Goal: Transaction & Acquisition: Purchase product/service

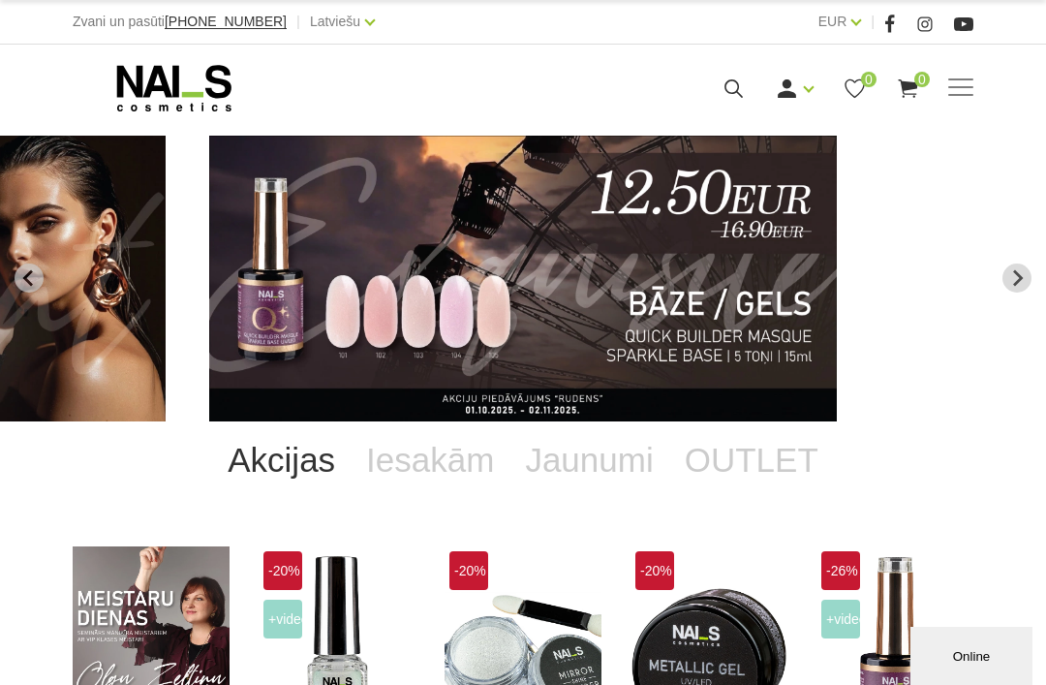
click at [974, 120] on div "Manikīrs Gēllakas Bāzes, topi un praimeri Gēlu sistēmas Dizaina sistēmas Dažādi…" at bounding box center [523, 88] width 1046 height 87
click at [966, 97] on span at bounding box center [961, 87] width 25 height 19
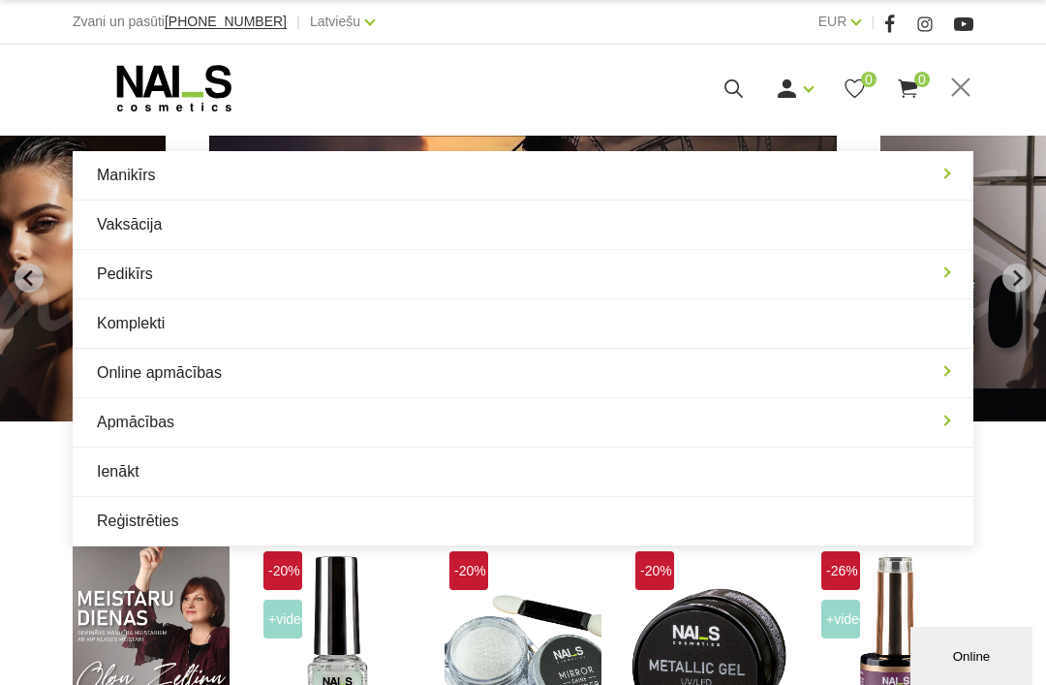
click at [960, 86] on span at bounding box center [961, 87] width 19 height 19
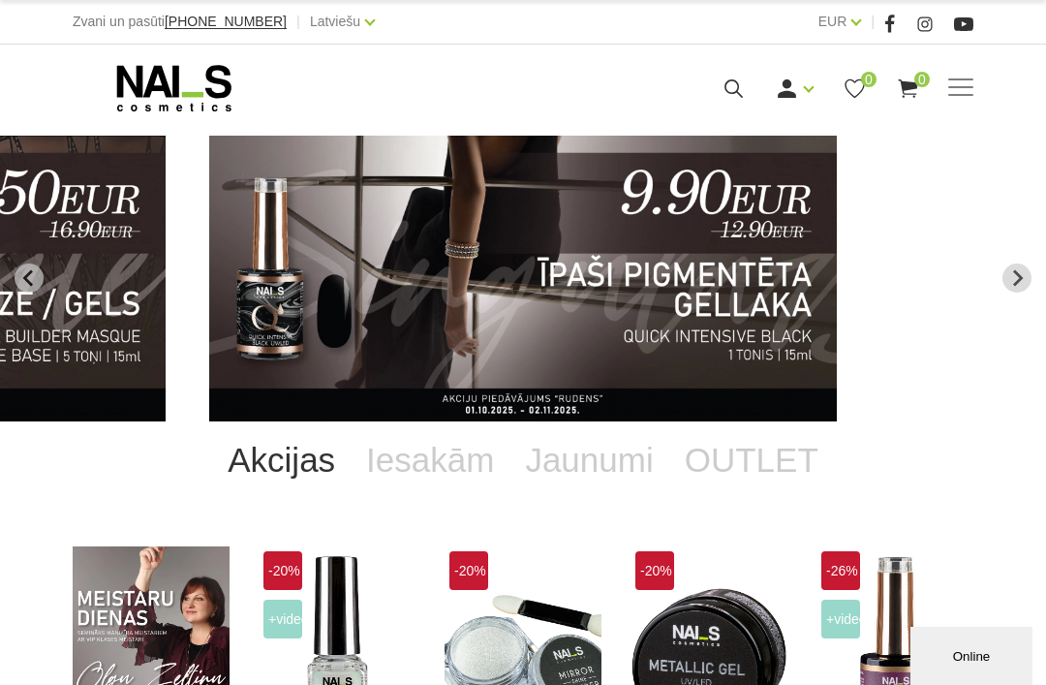
click at [971, 83] on span at bounding box center [961, 87] width 25 height 19
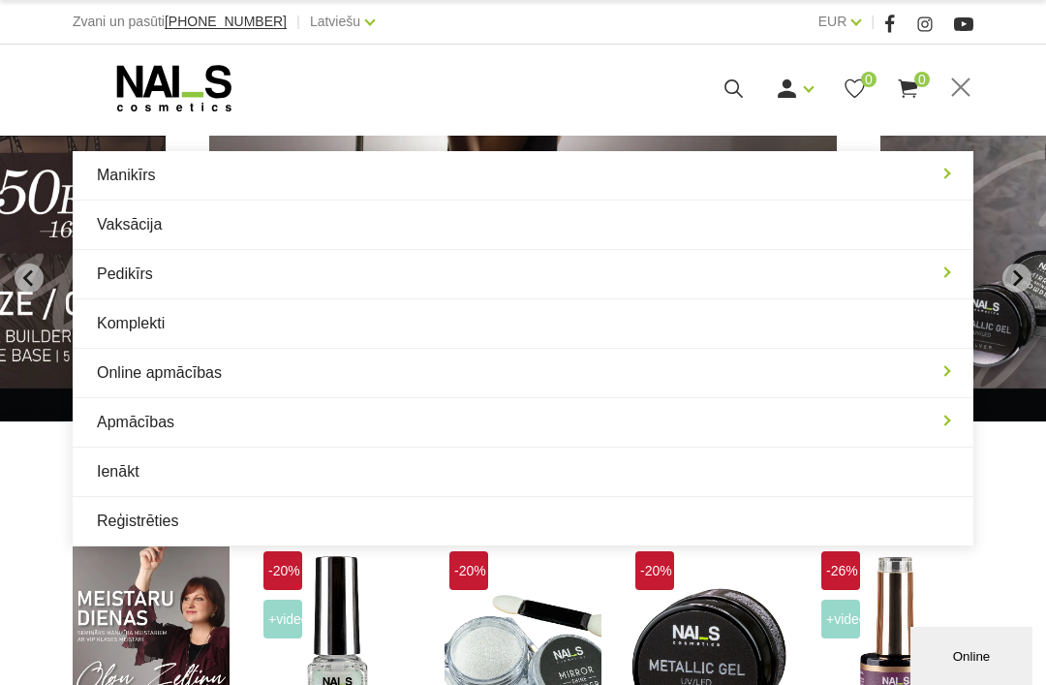
click at [905, 177] on link "Manikīrs" at bounding box center [523, 175] width 901 height 48
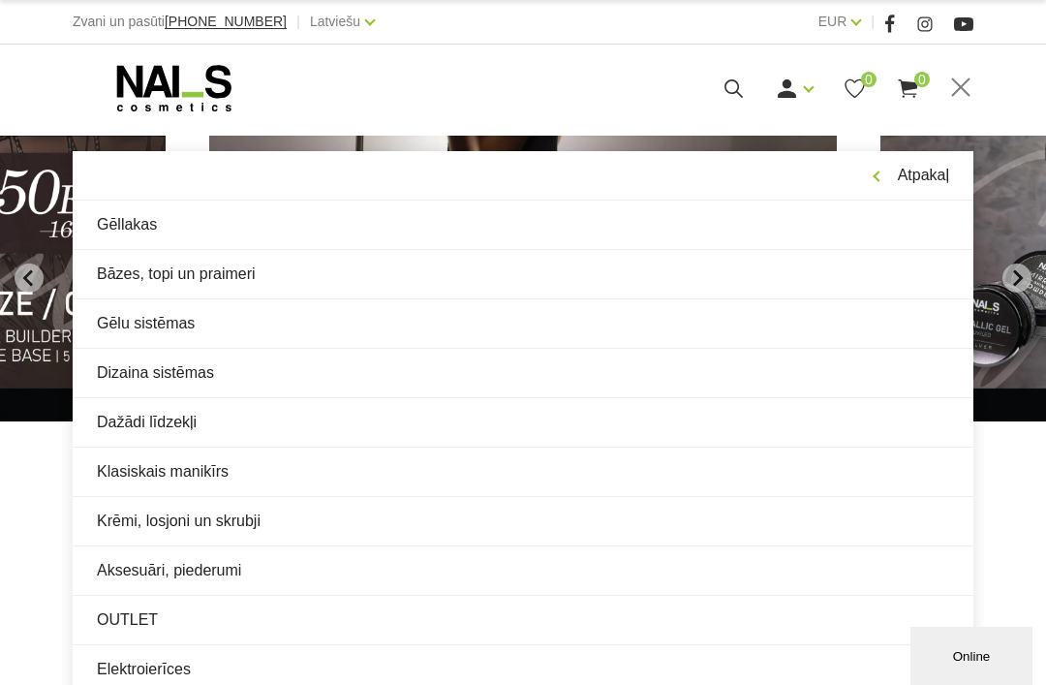
click at [118, 278] on link "Bāzes, topi un praimeri" at bounding box center [523, 274] width 901 height 48
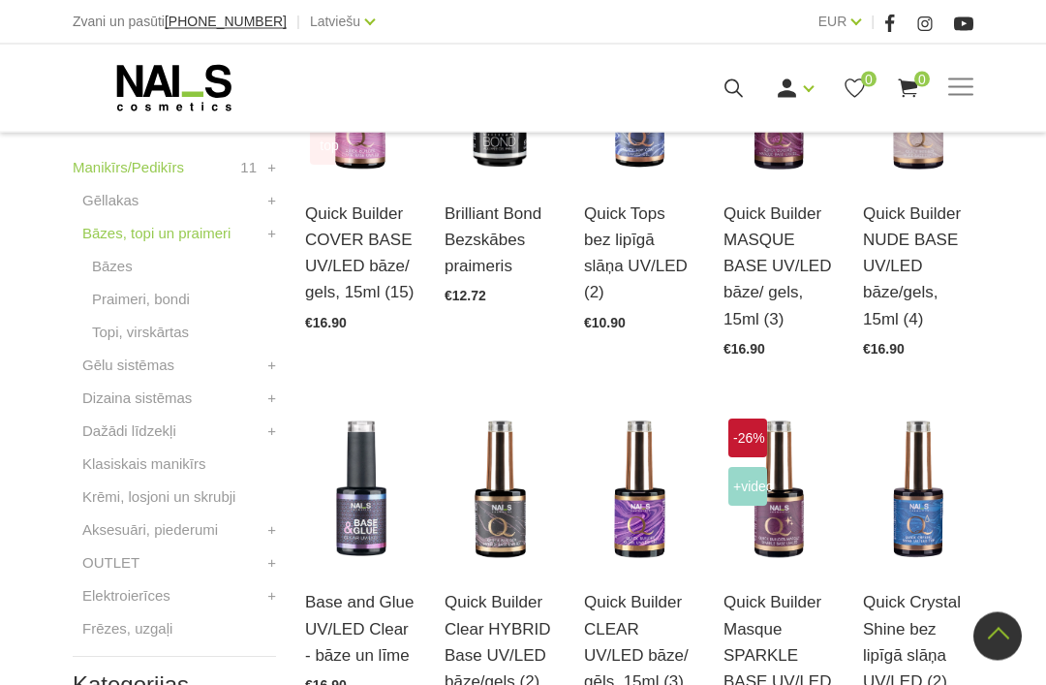
scroll to position [576, 0]
click at [383, 557] on img at bounding box center [360, 490] width 110 height 152
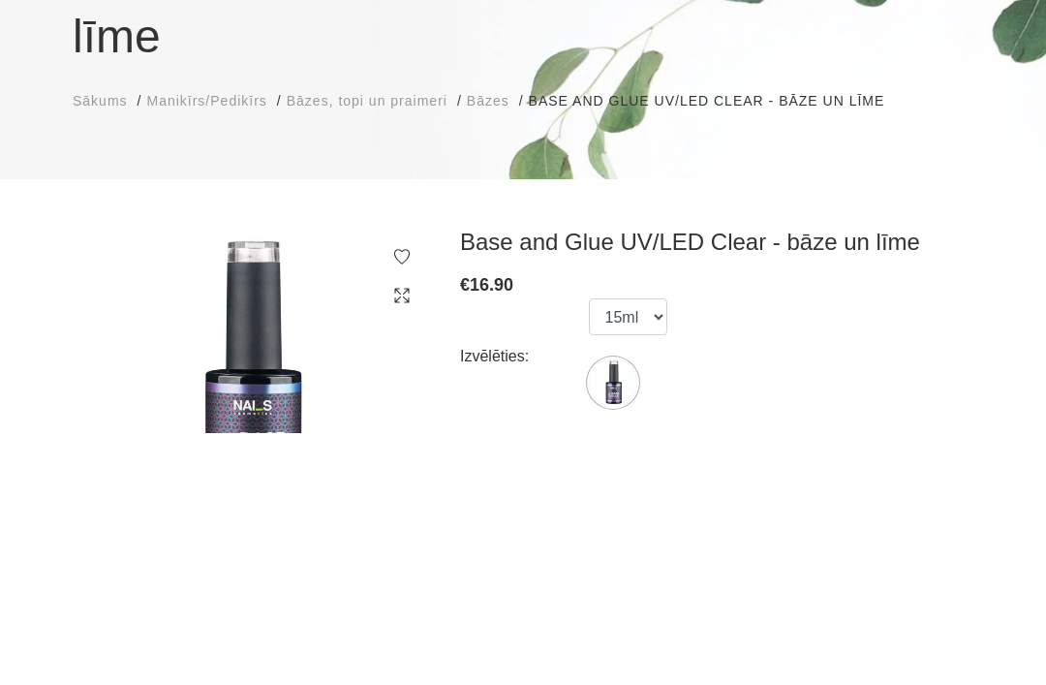
scroll to position [309, 0]
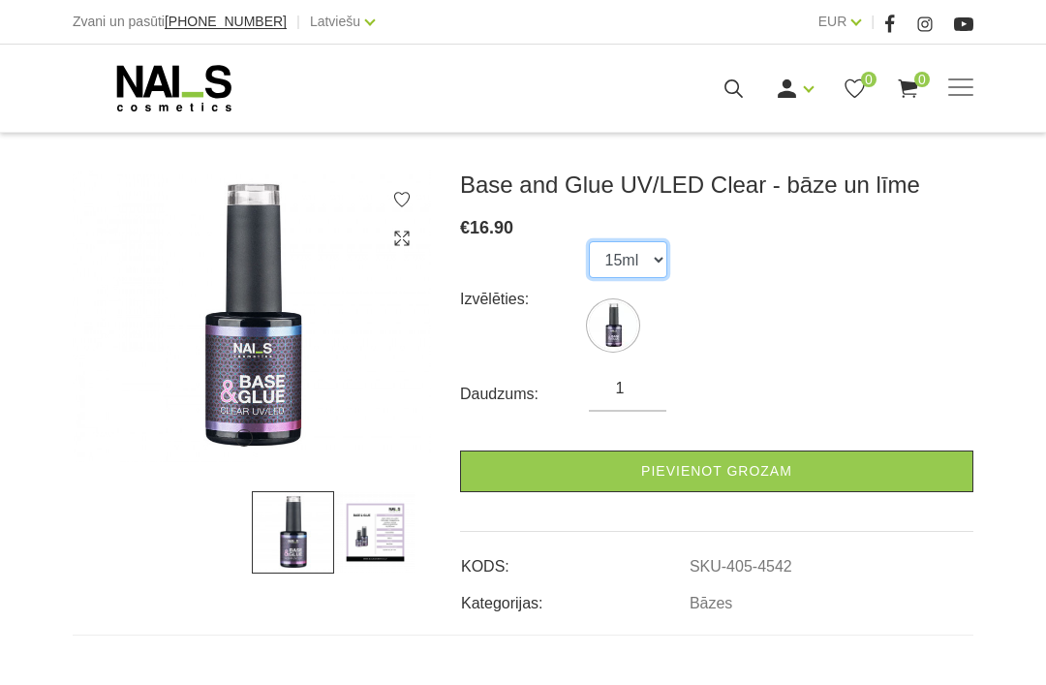
click at [628, 241] on select "15ml" at bounding box center [628, 259] width 78 height 37
click at [373, 491] on img at bounding box center [375, 532] width 82 height 82
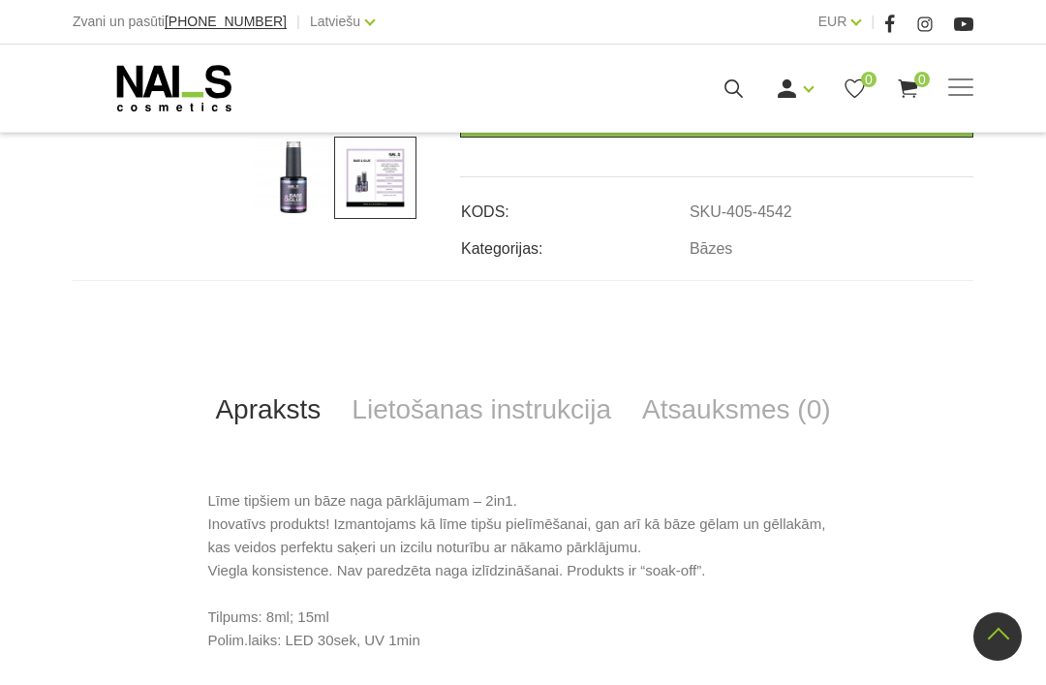
scroll to position [664, 0]
click at [574, 378] on link "Lietošanas instrukcija" at bounding box center [481, 410] width 291 height 64
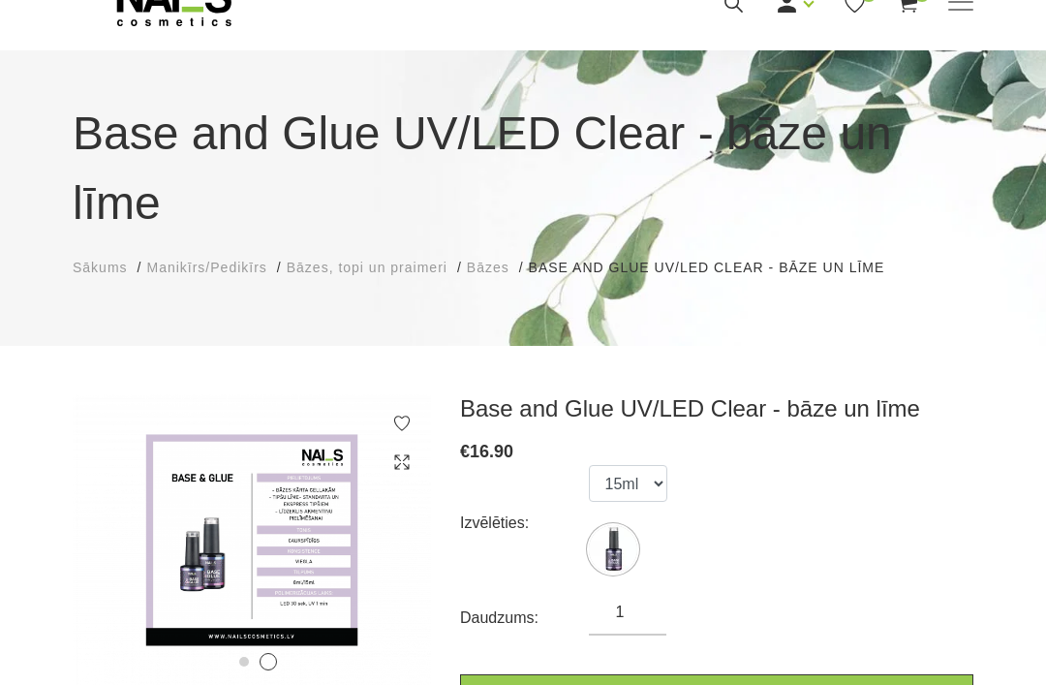
scroll to position [0, 0]
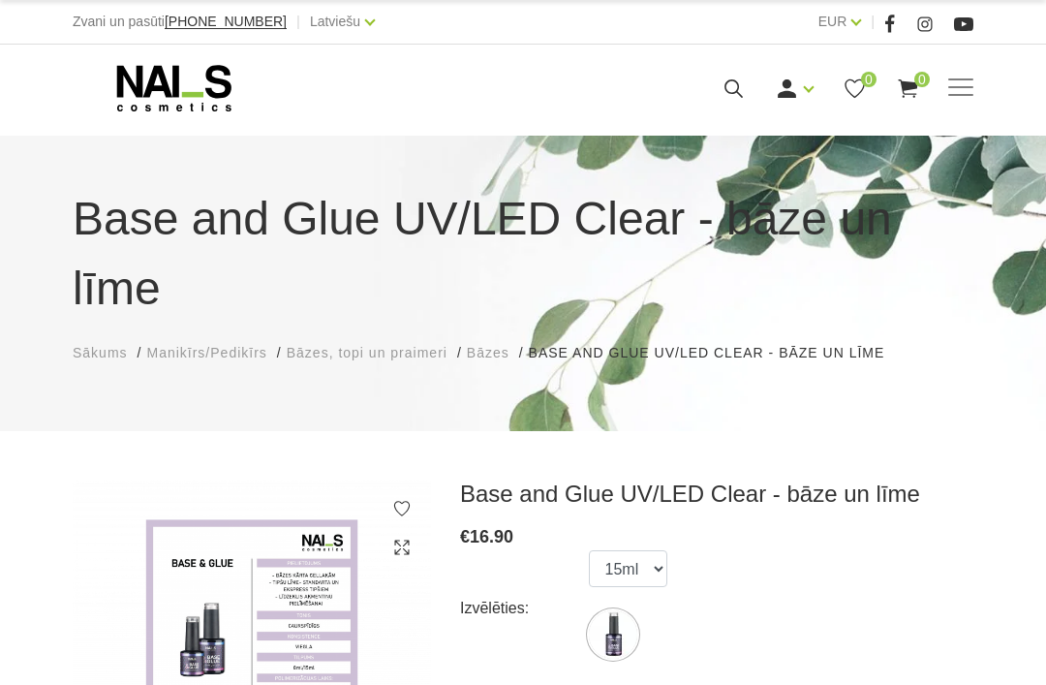
click at [968, 110] on div "Manikīrs Gēllakas Bāzes, topi un praimeri Gēlu sistēmas Dizaina sistēmas Dažādi…" at bounding box center [523, 88] width 901 height 48
click at [950, 92] on span at bounding box center [961, 87] width 25 height 19
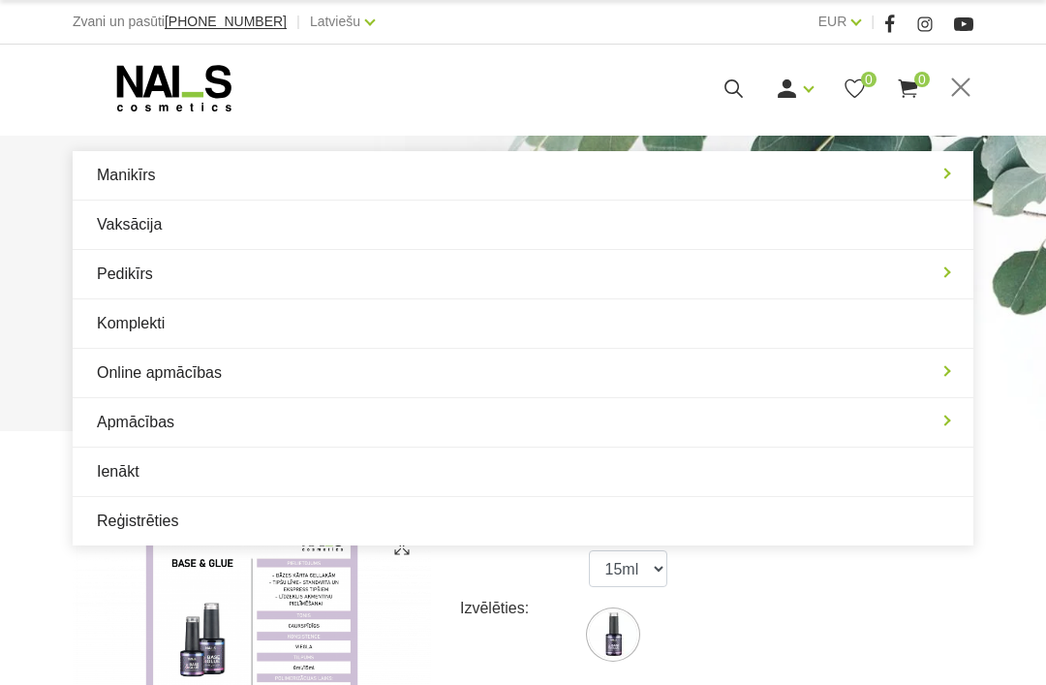
click at [908, 180] on link "Manikīrs" at bounding box center [523, 175] width 901 height 48
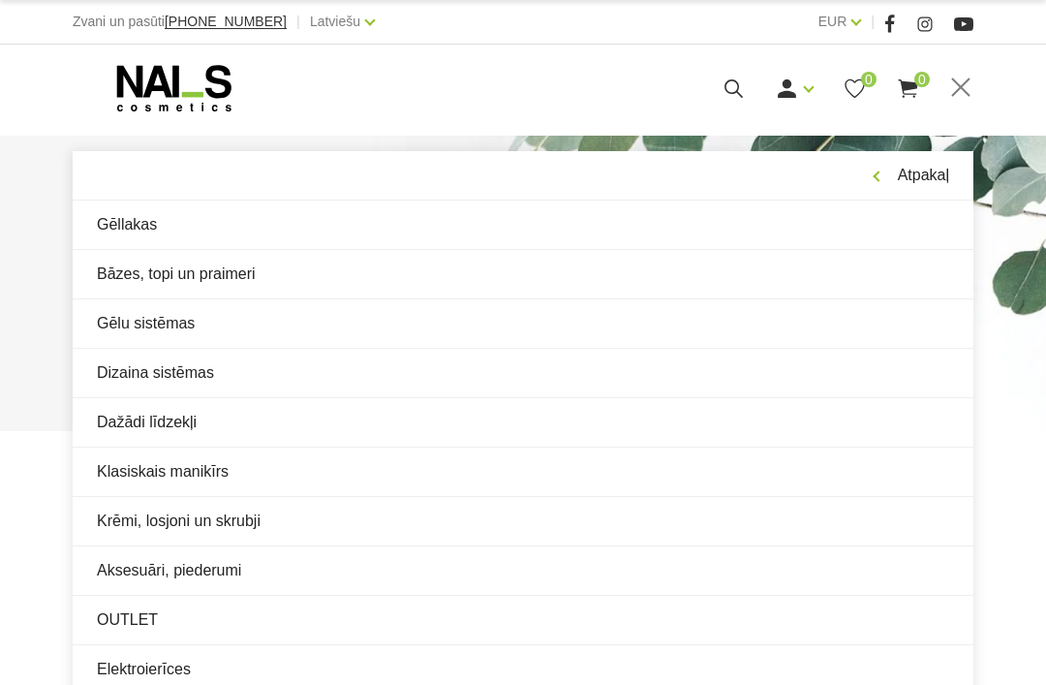
click at [411, 435] on link "Dažādi līdzekļi" at bounding box center [523, 422] width 901 height 48
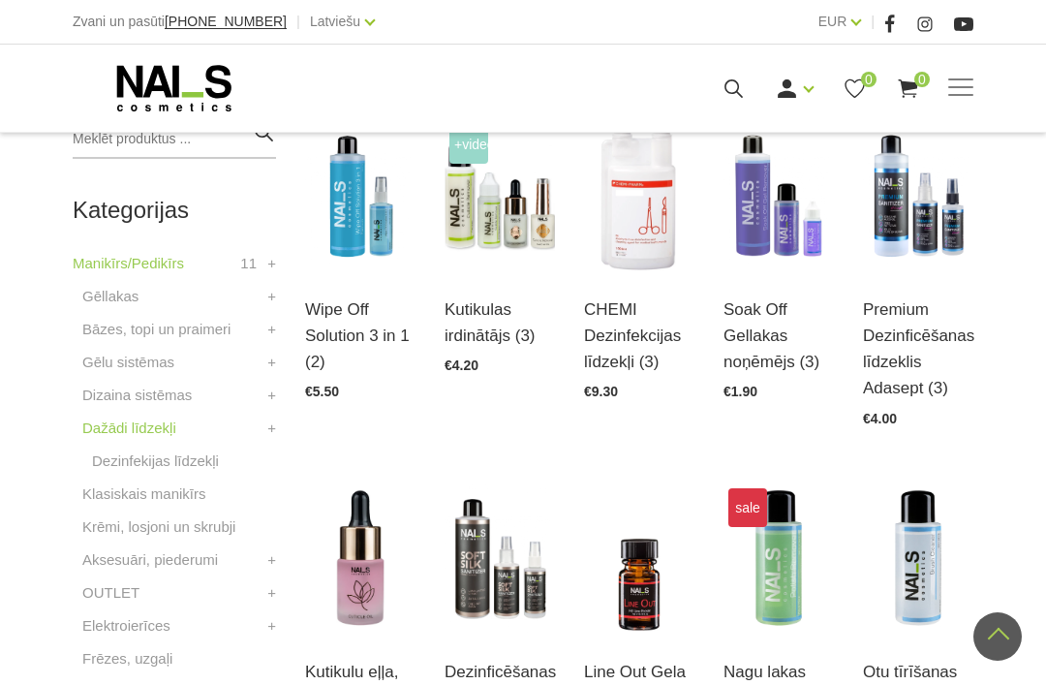
scroll to position [467, 0]
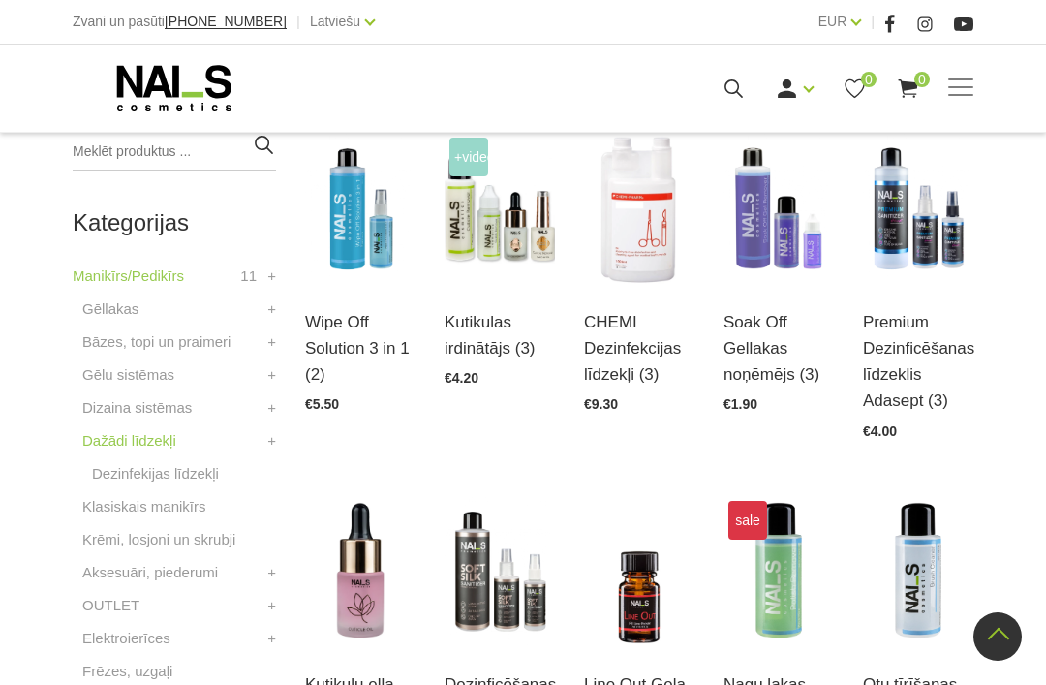
click at [521, 299] on div "Kutikulas irdinātājs (3) Atvērt un izvēlēties €4.20" at bounding box center [500, 335] width 110 height 100
click at [531, 274] on img at bounding box center [500, 209] width 110 height 152
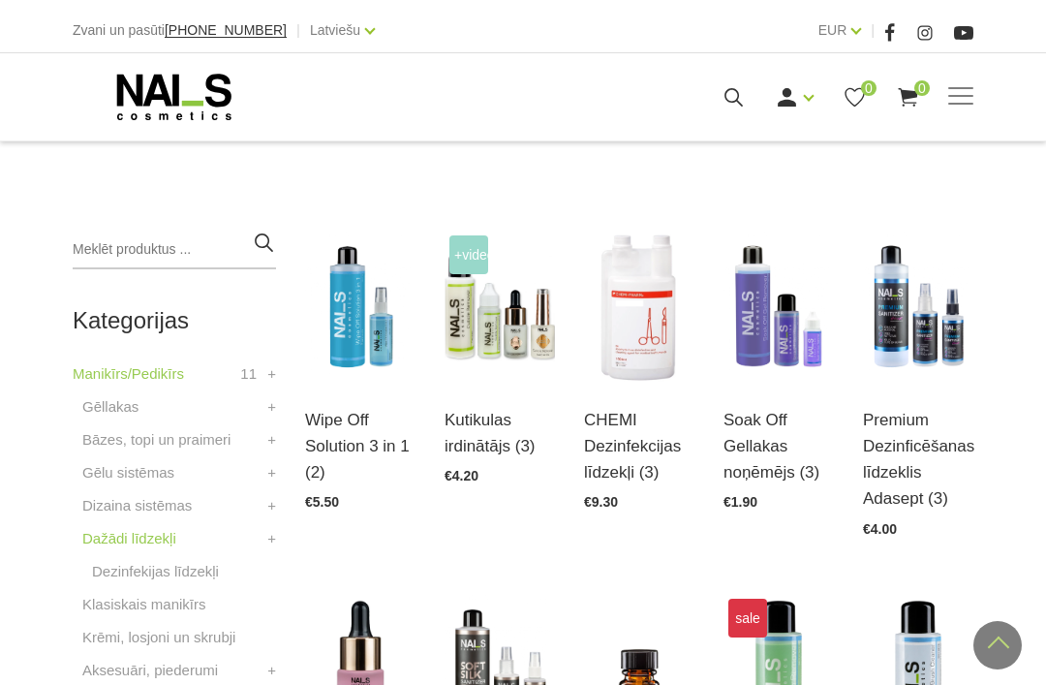
scroll to position [367, 0]
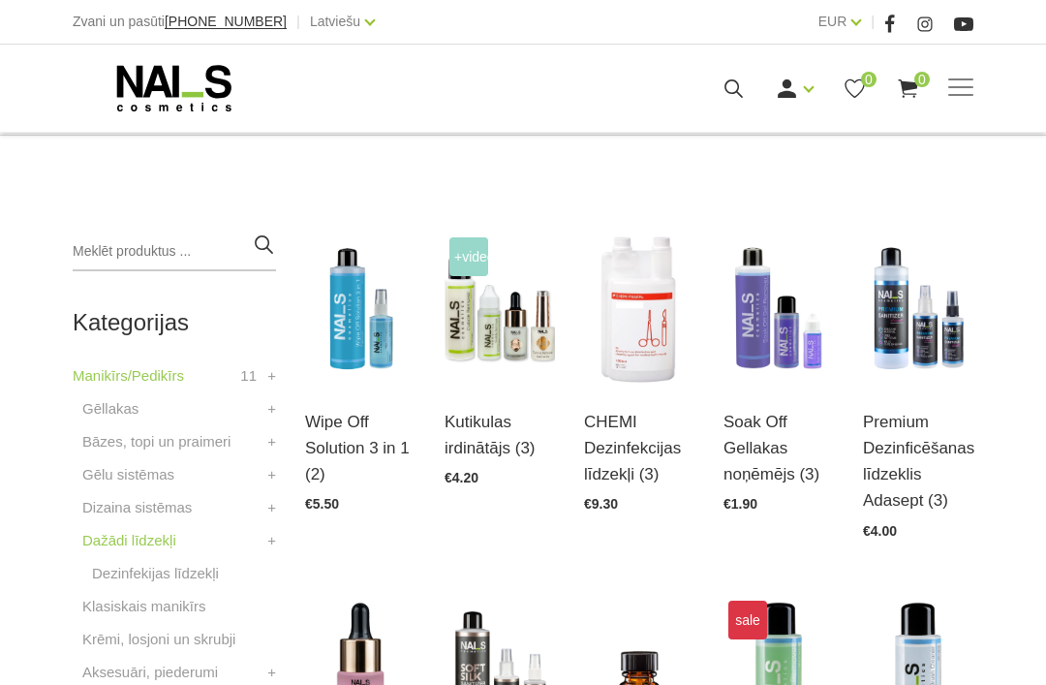
click at [748, 270] on img at bounding box center [779, 309] width 110 height 152
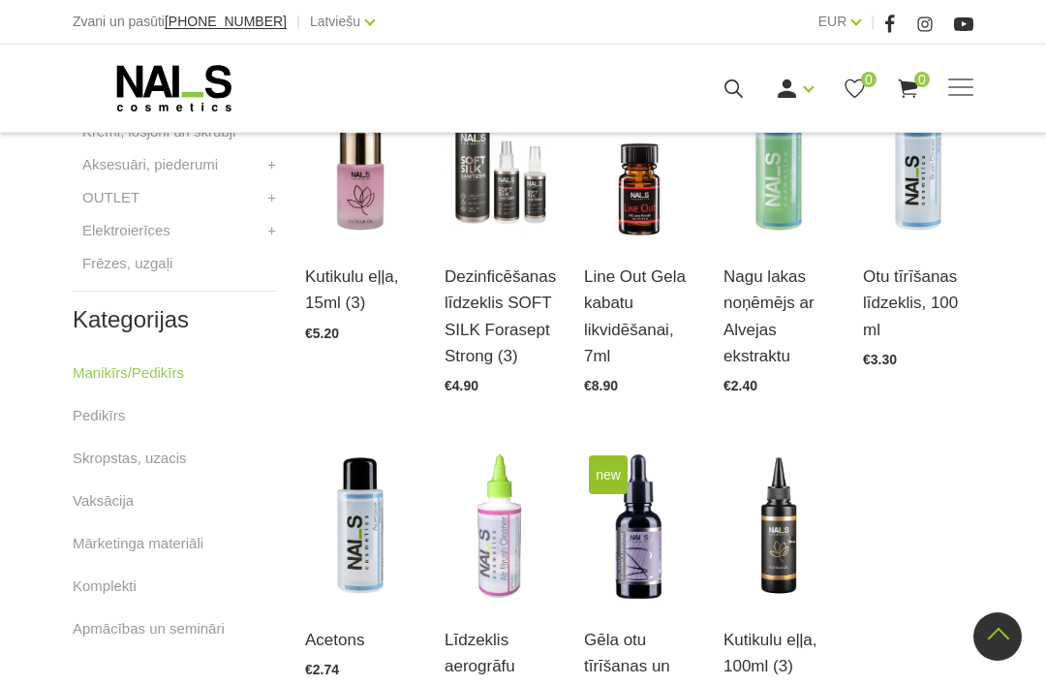
scroll to position [874, 0]
click at [790, 227] on img at bounding box center [779, 165] width 110 height 152
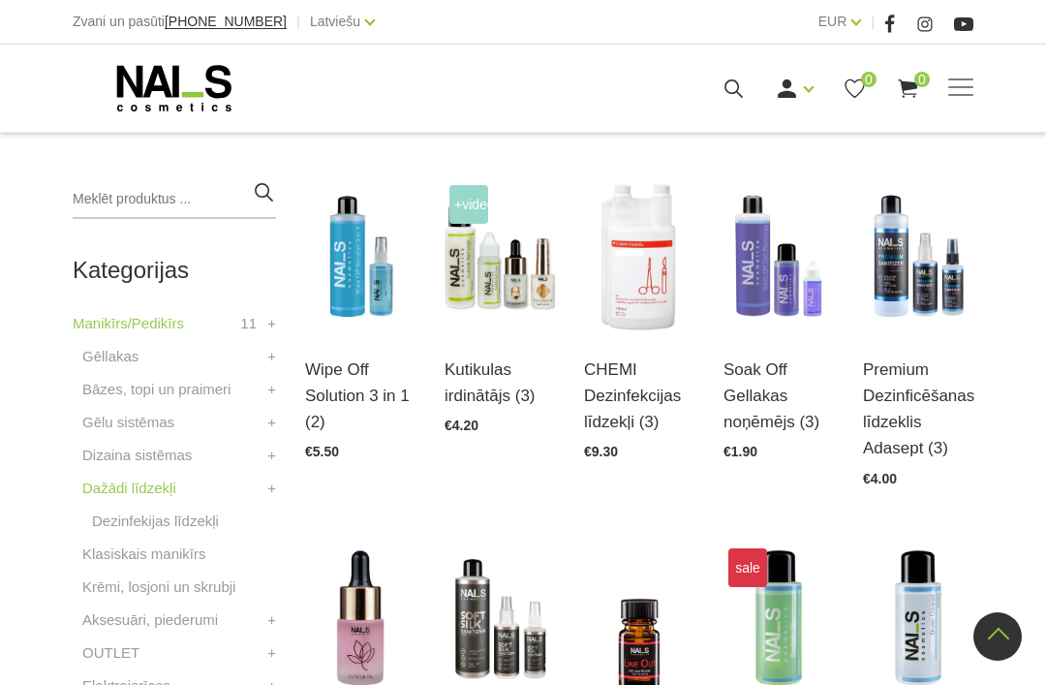
scroll to position [419, 0]
click at [117, 663] on link "OUTLET" at bounding box center [110, 653] width 57 height 23
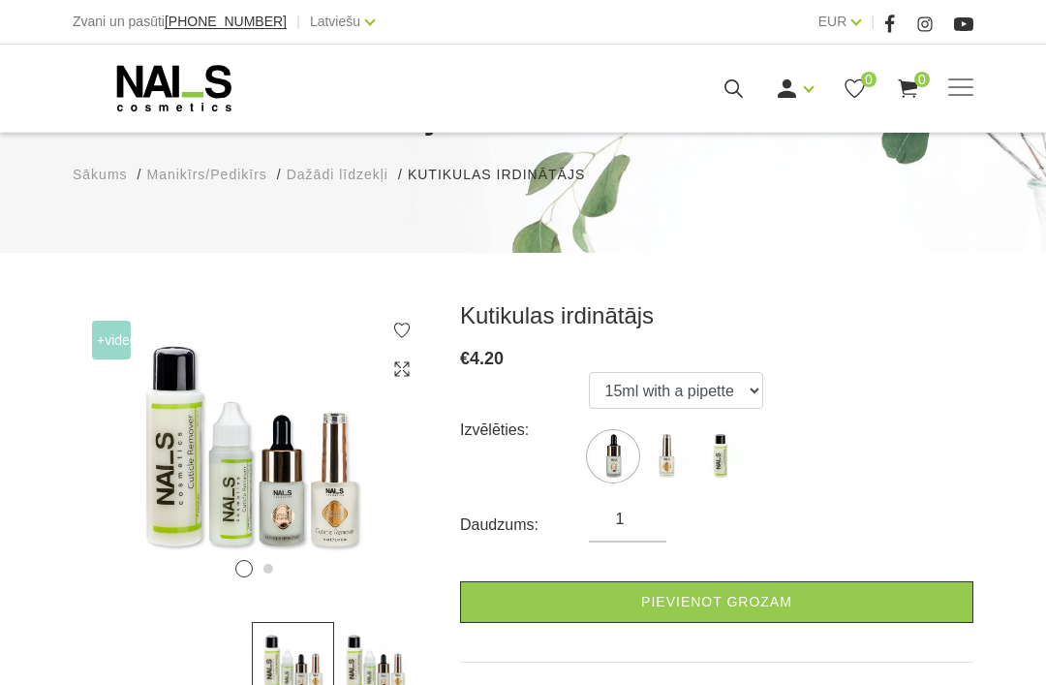
scroll to position [323, 0]
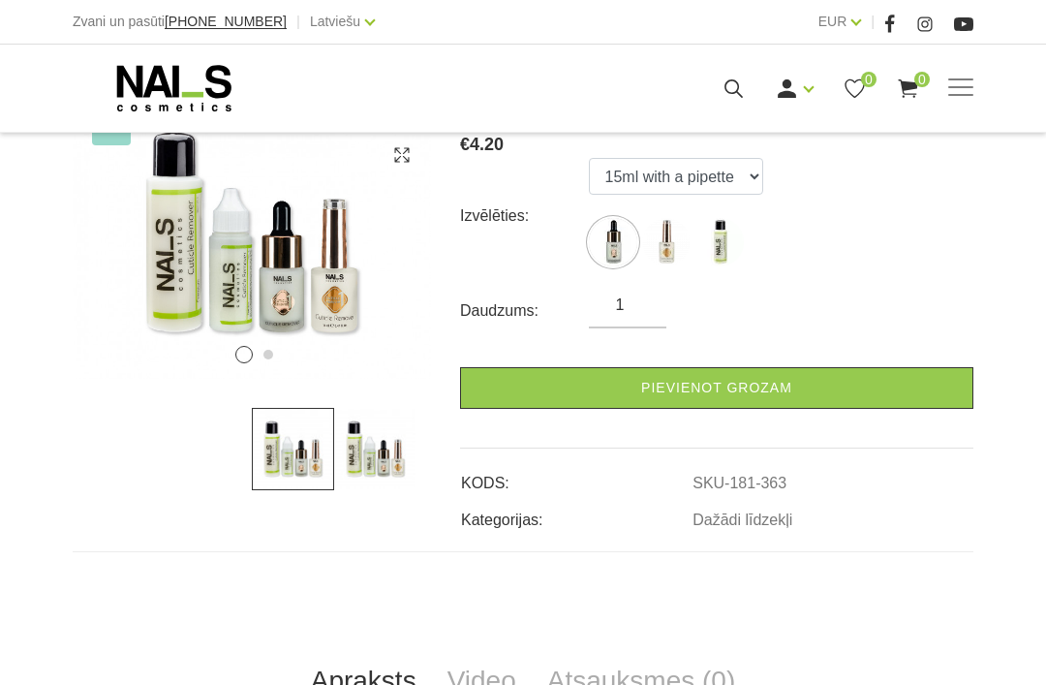
click at [733, 236] on img at bounding box center [720, 242] width 48 height 48
select select "365"
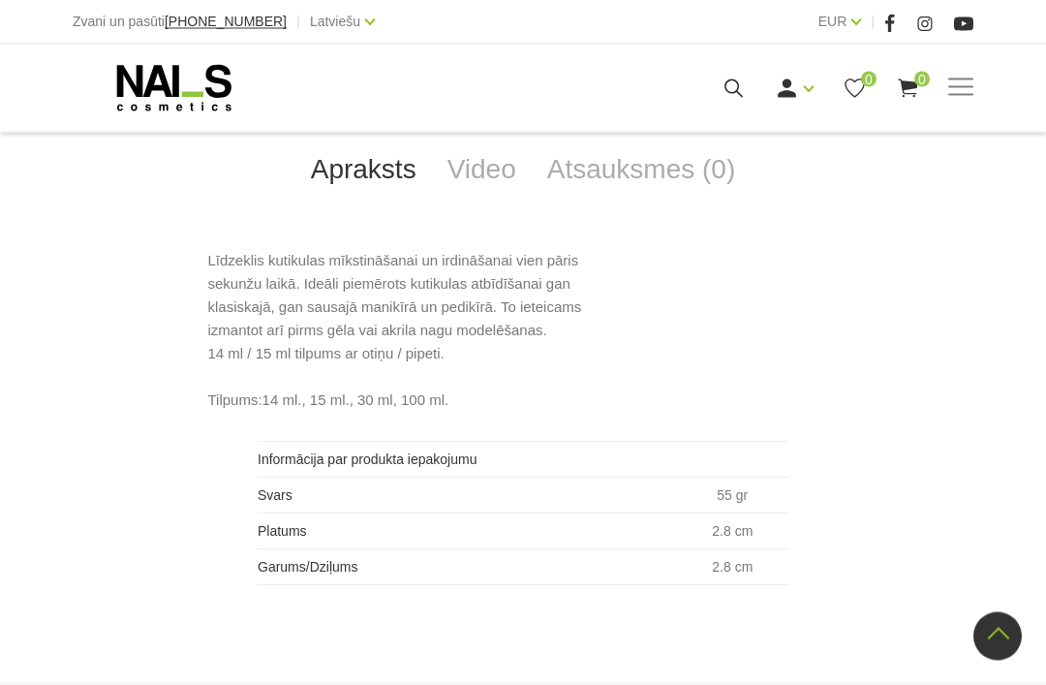
scroll to position [834, 0]
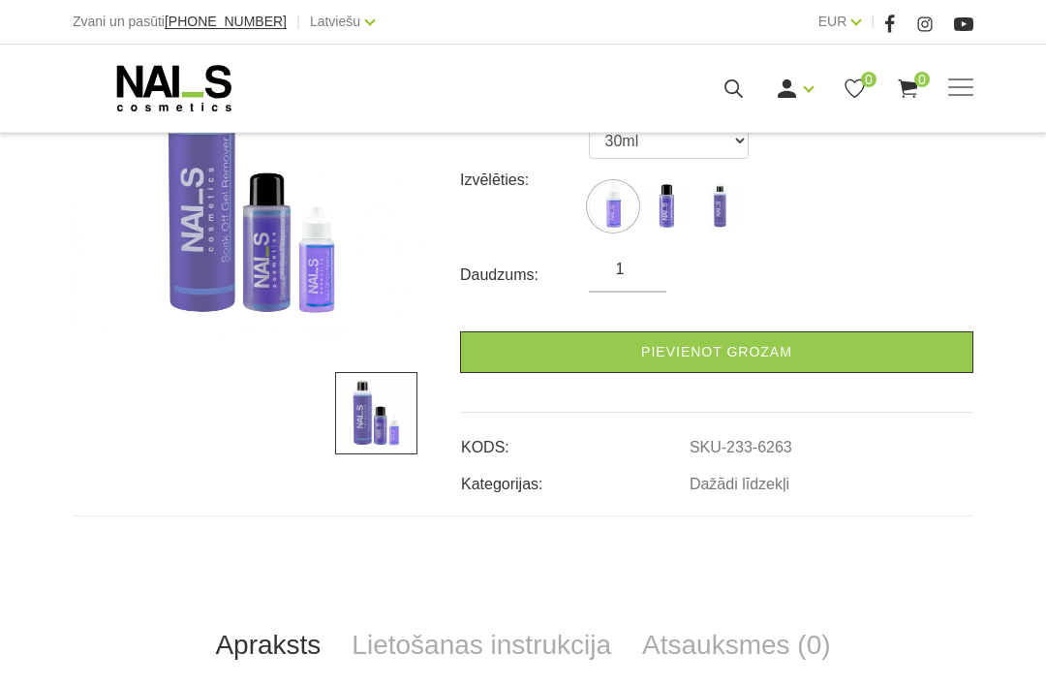
scroll to position [611, 0]
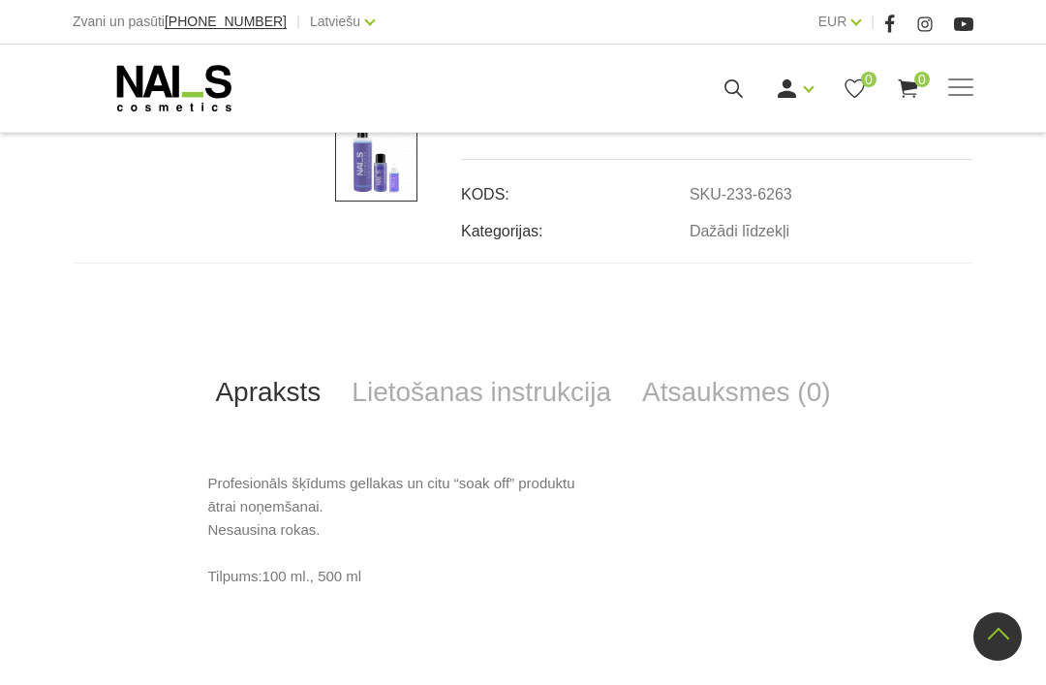
click at [419, 437] on div "Apraksts Lietošanas instrukcija Atsauksmes (0) Profesionāls šķīdums gellakas un…" at bounding box center [523, 440] width 901 height 355
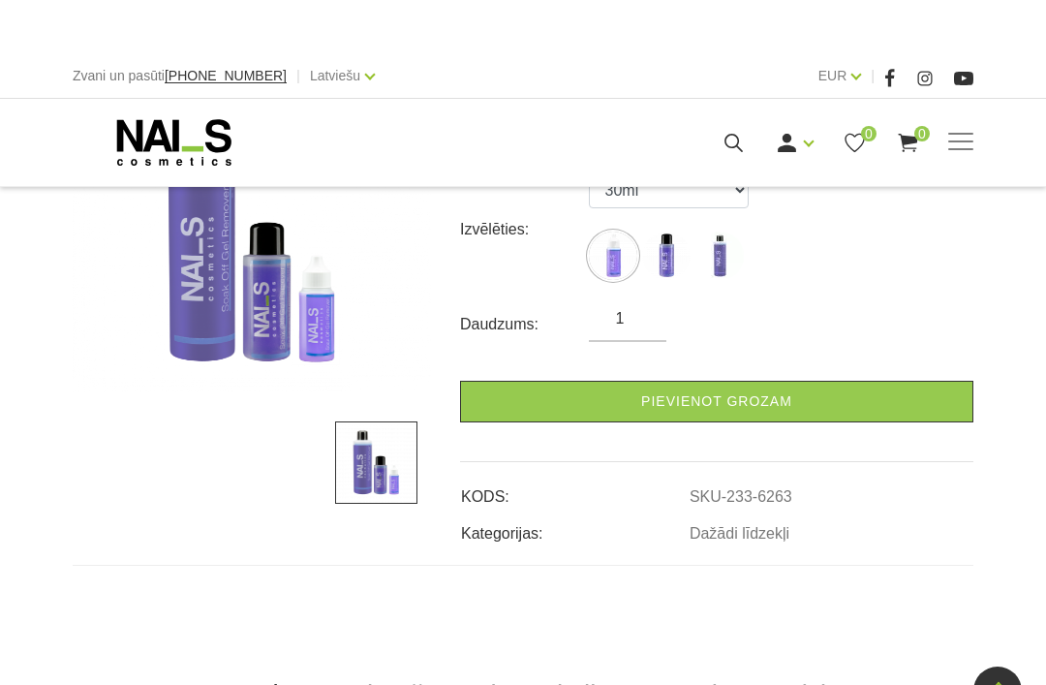
scroll to position [222, 0]
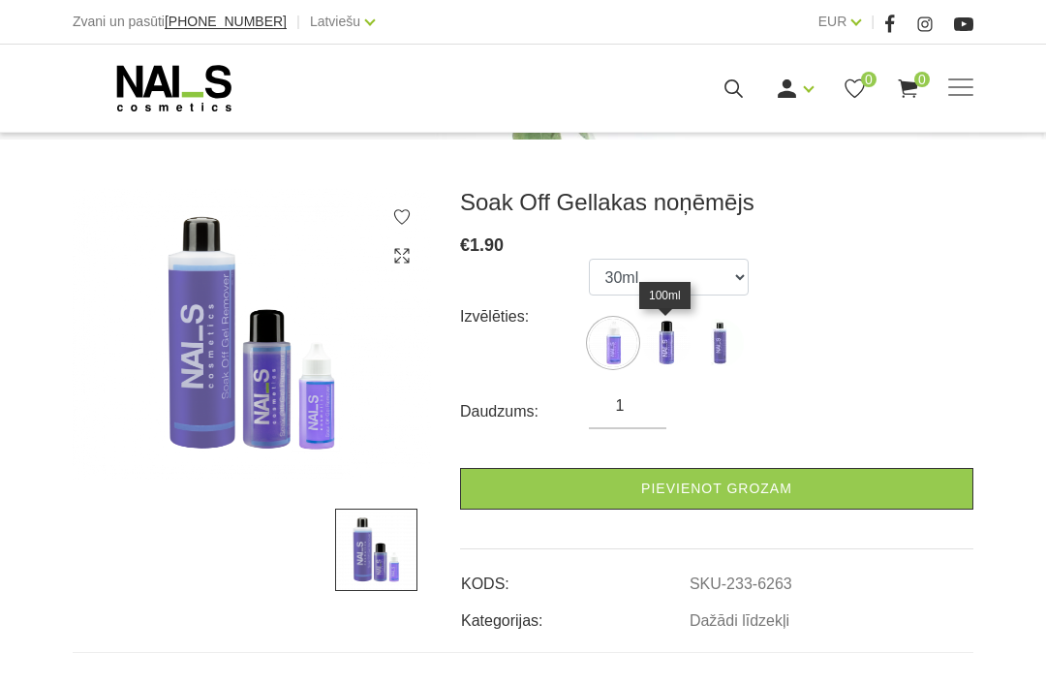
click at [688, 353] on img at bounding box center [666, 343] width 48 height 48
select select "453"
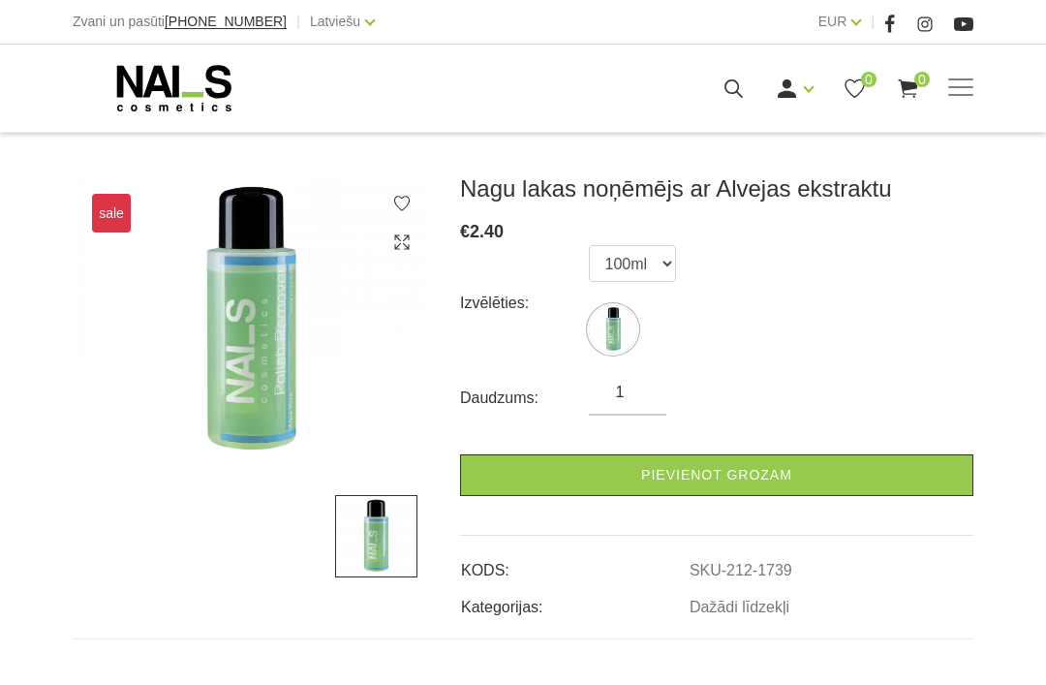
scroll to position [234, 0]
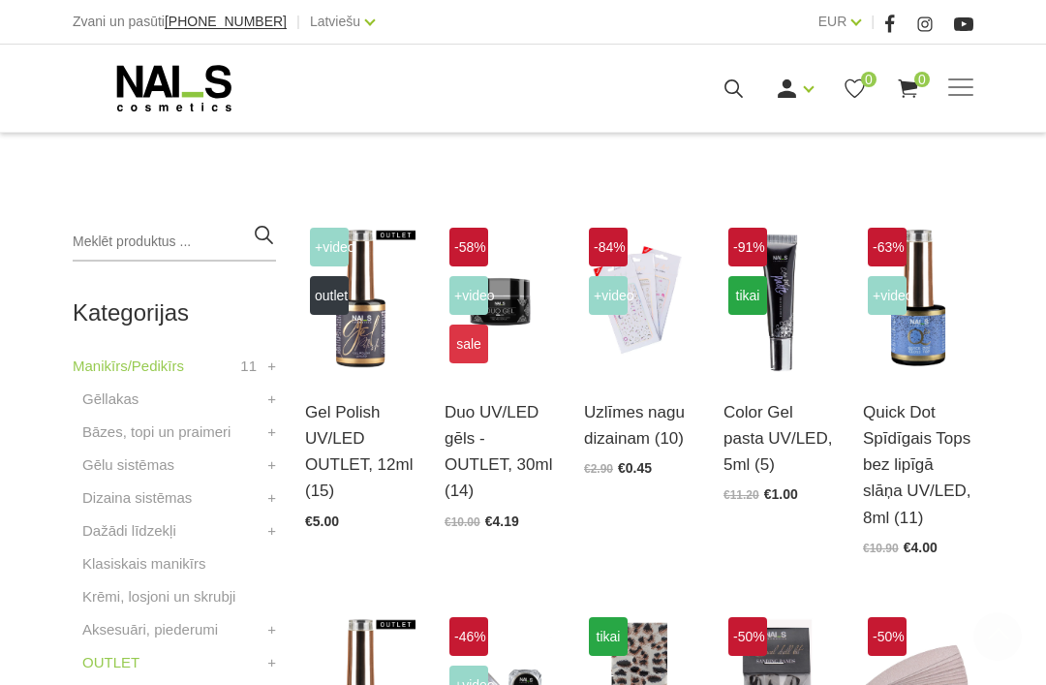
scroll to position [417, 0]
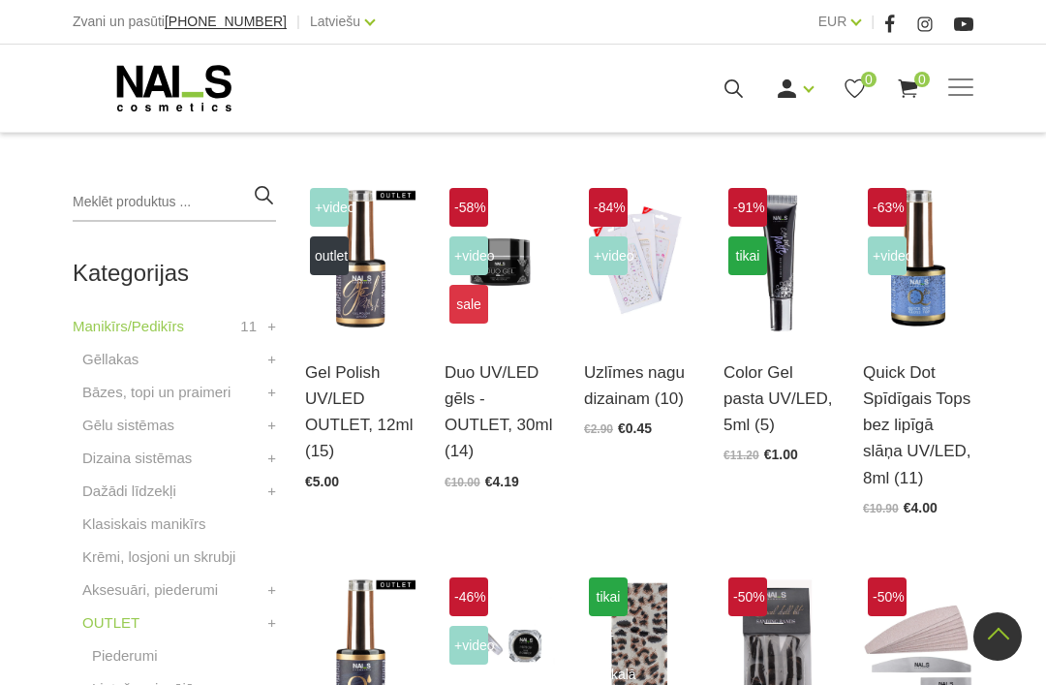
click at [366, 315] on img at bounding box center [360, 259] width 110 height 152
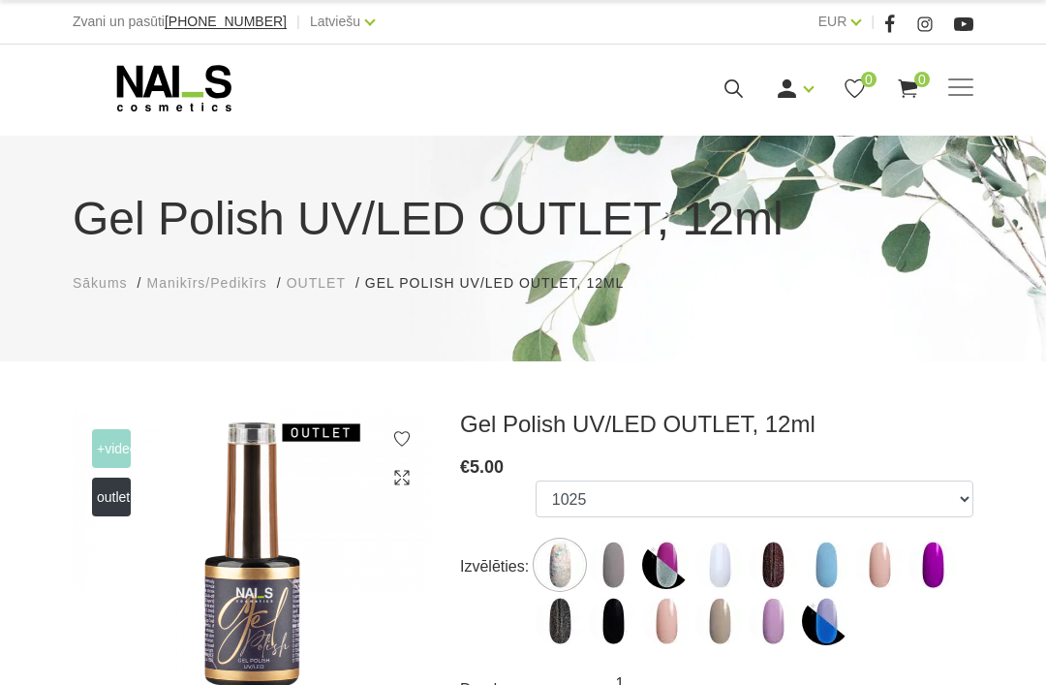
scroll to position [142, 0]
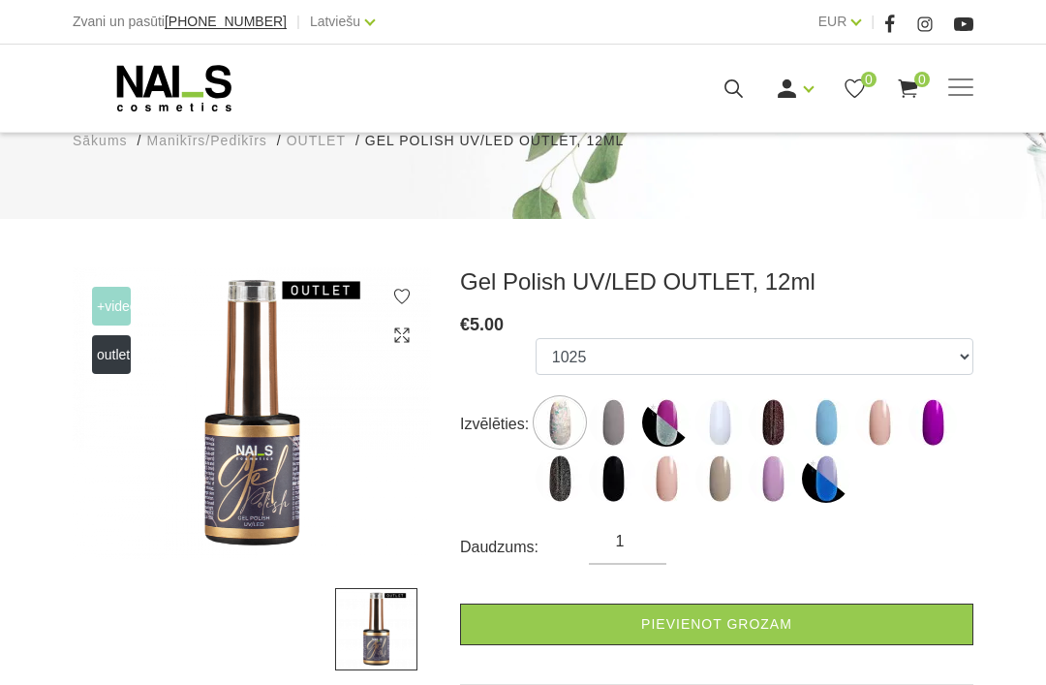
click at [609, 423] on img at bounding box center [613, 422] width 48 height 48
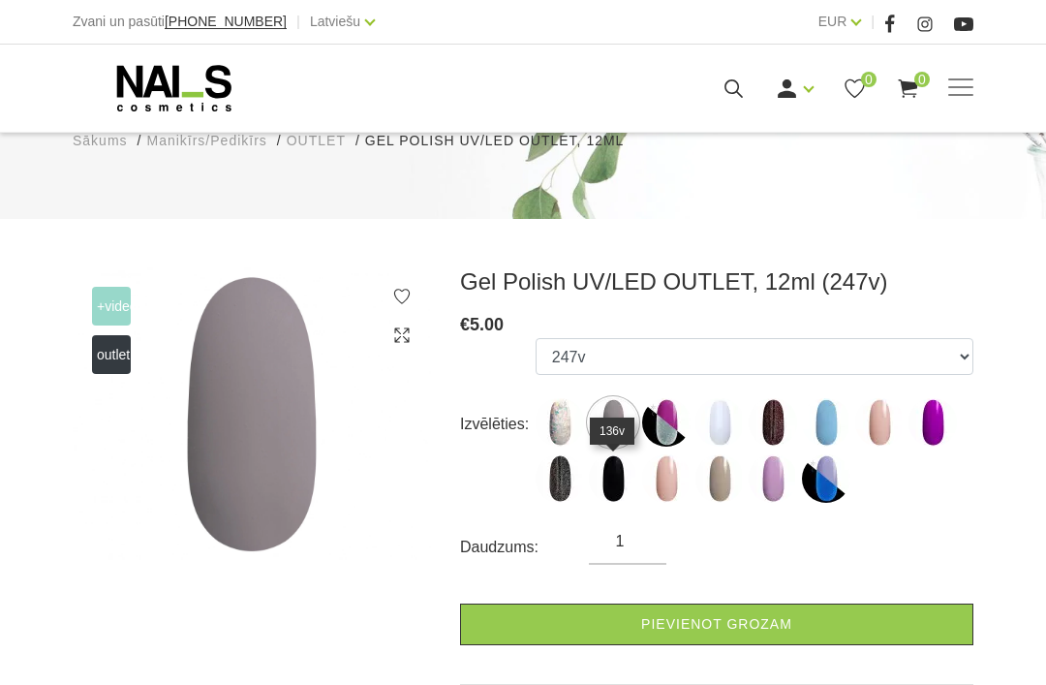
click at [590, 463] on img at bounding box center [613, 478] width 48 height 48
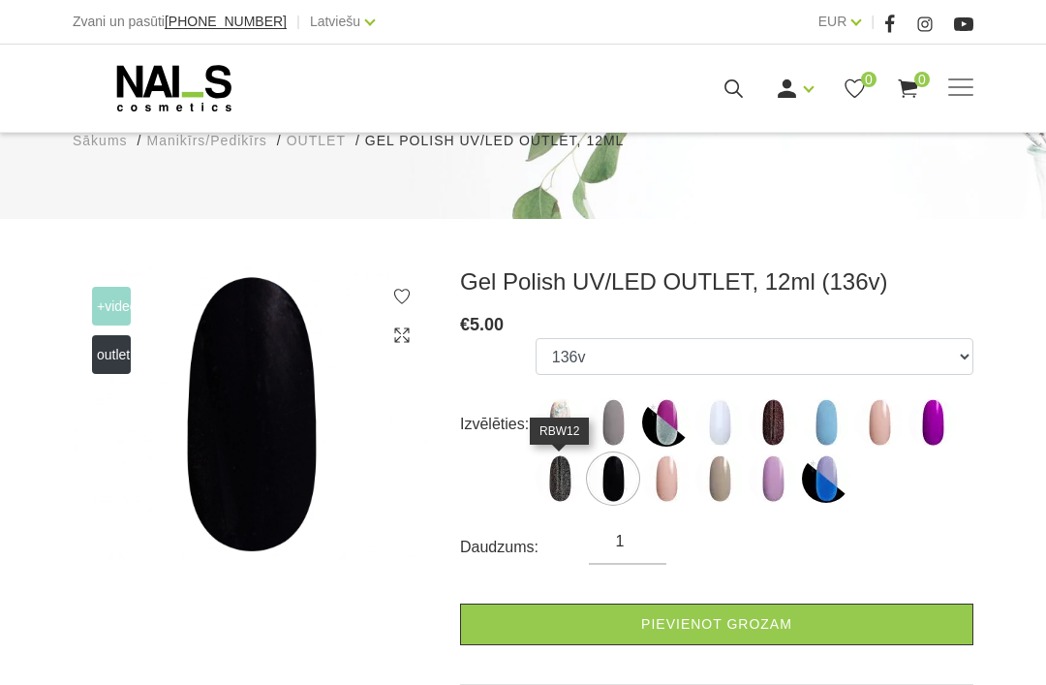
click at [575, 483] on img at bounding box center [560, 478] width 48 height 48
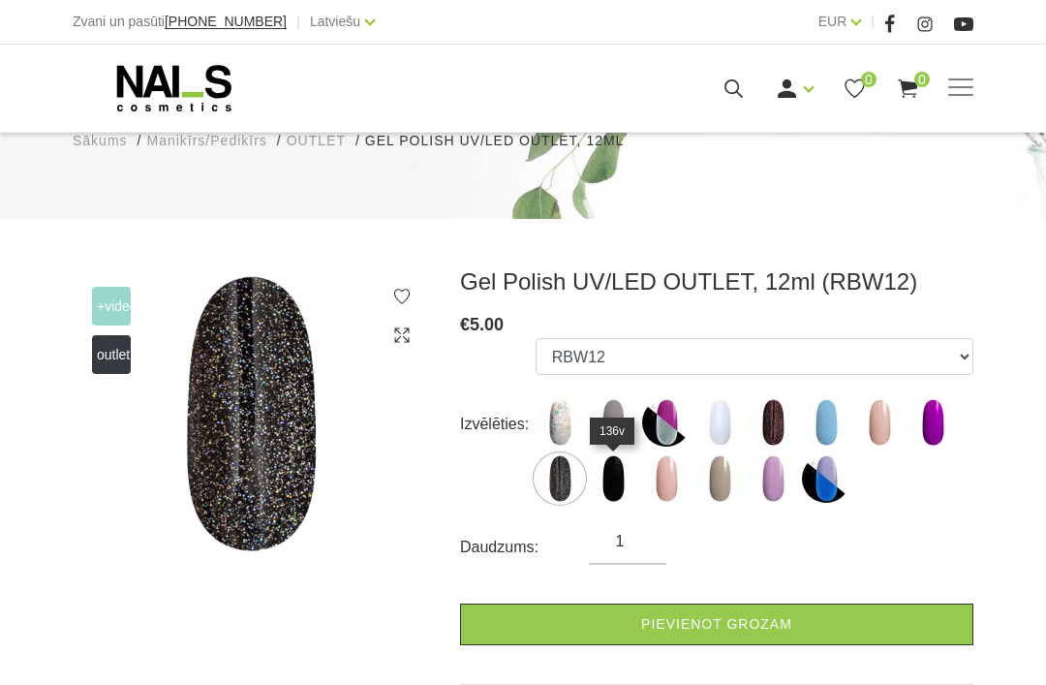
click at [606, 492] on img at bounding box center [613, 478] width 48 height 48
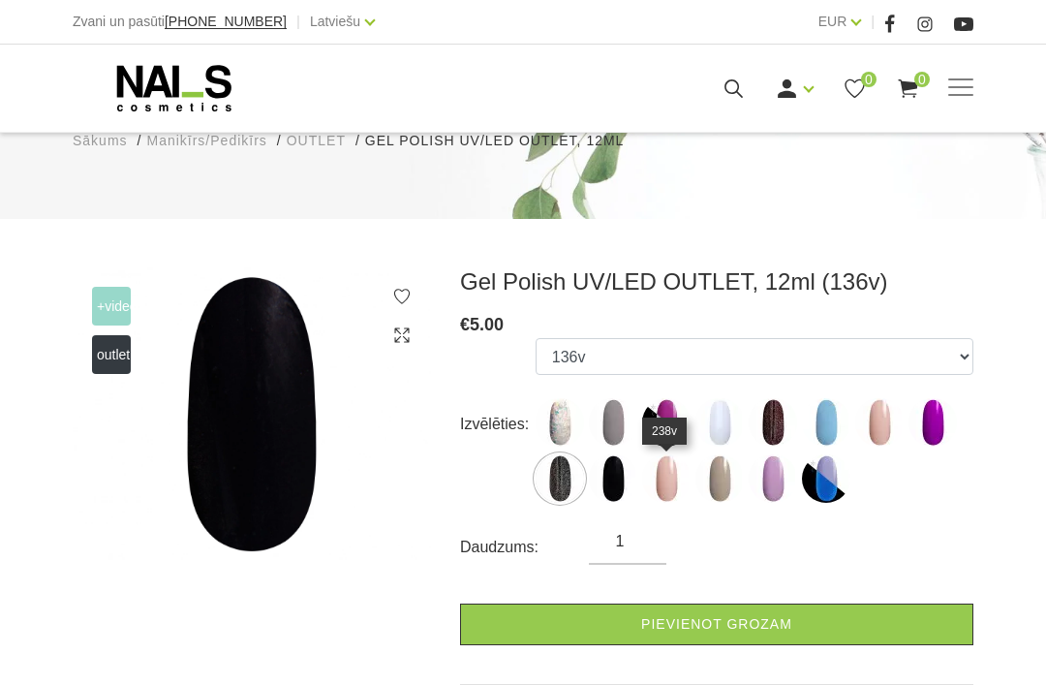
click at [660, 478] on img at bounding box center [666, 478] width 48 height 48
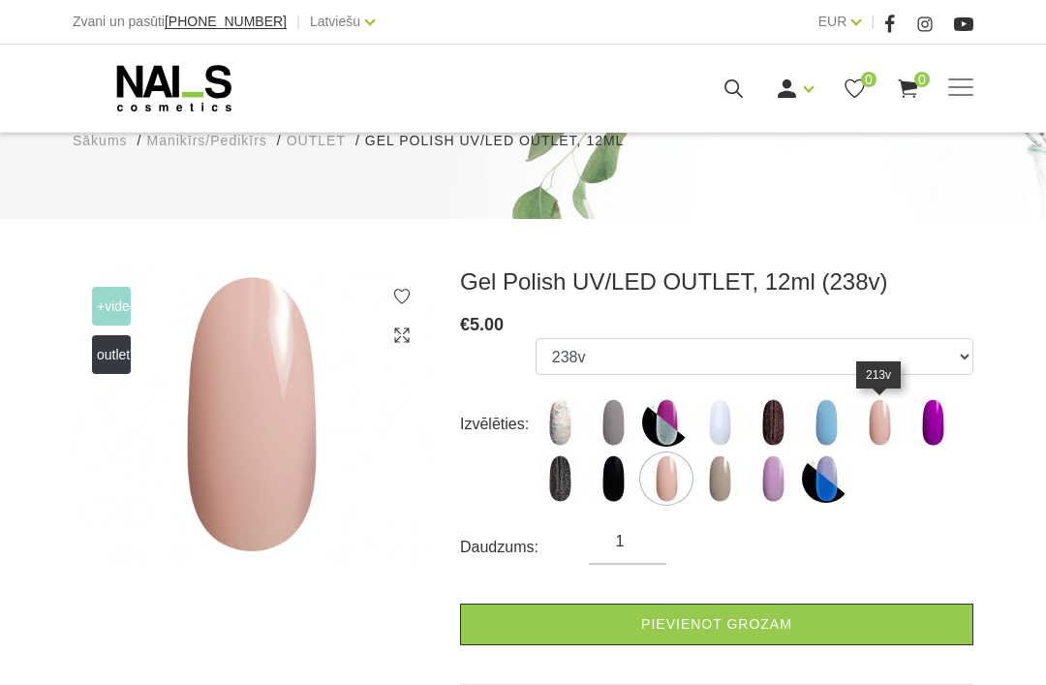
click at [893, 414] on img at bounding box center [880, 422] width 48 height 48
click at [952, 433] on img at bounding box center [933, 422] width 48 height 48
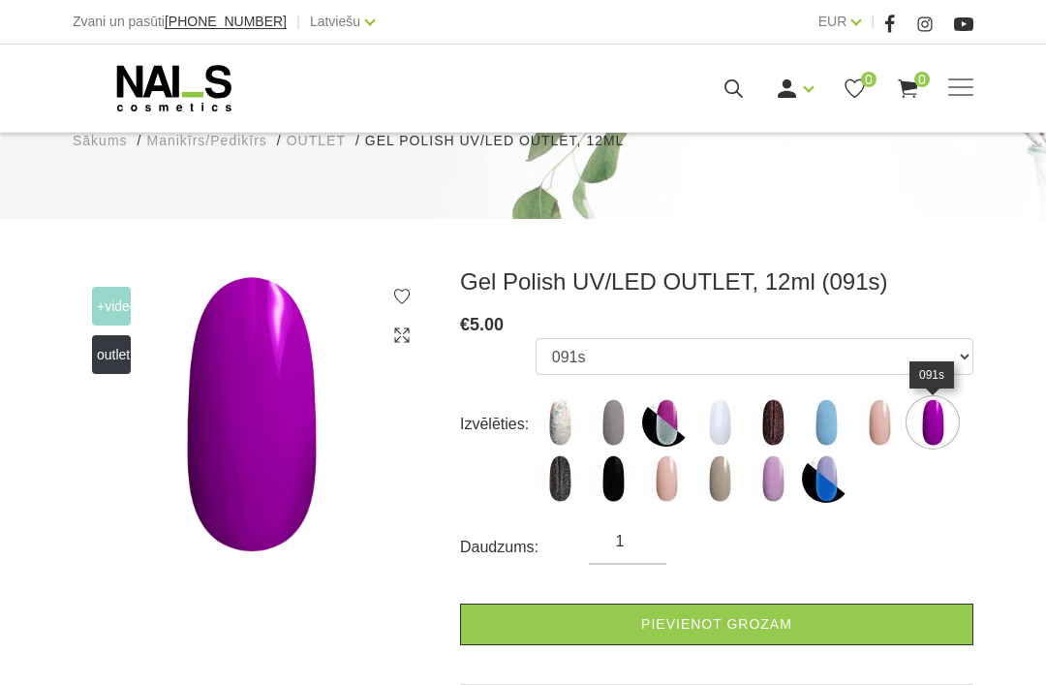
click at [669, 427] on img at bounding box center [666, 422] width 48 height 48
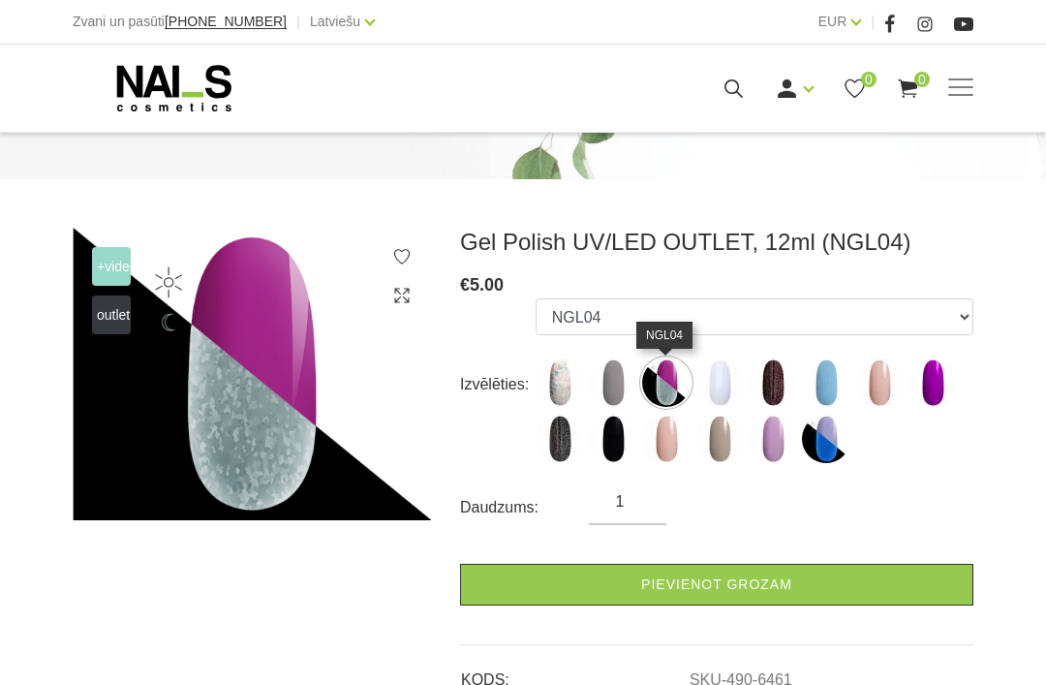
scroll to position [183, 0]
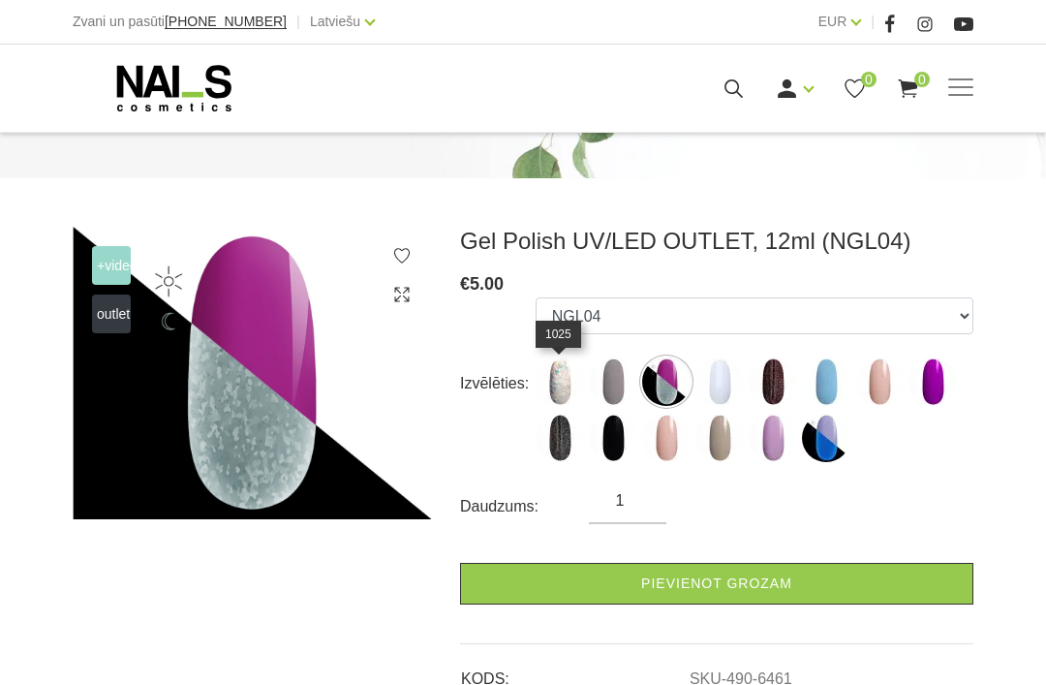
click at [571, 378] on img at bounding box center [560, 382] width 48 height 48
select select "5923"
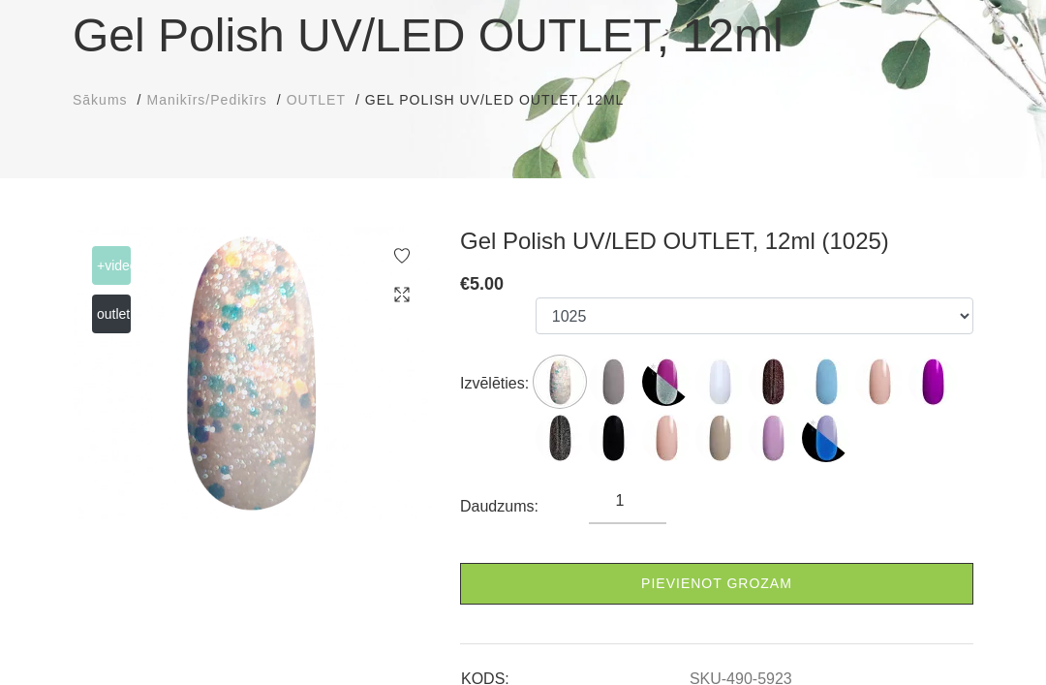
scroll to position [0, 0]
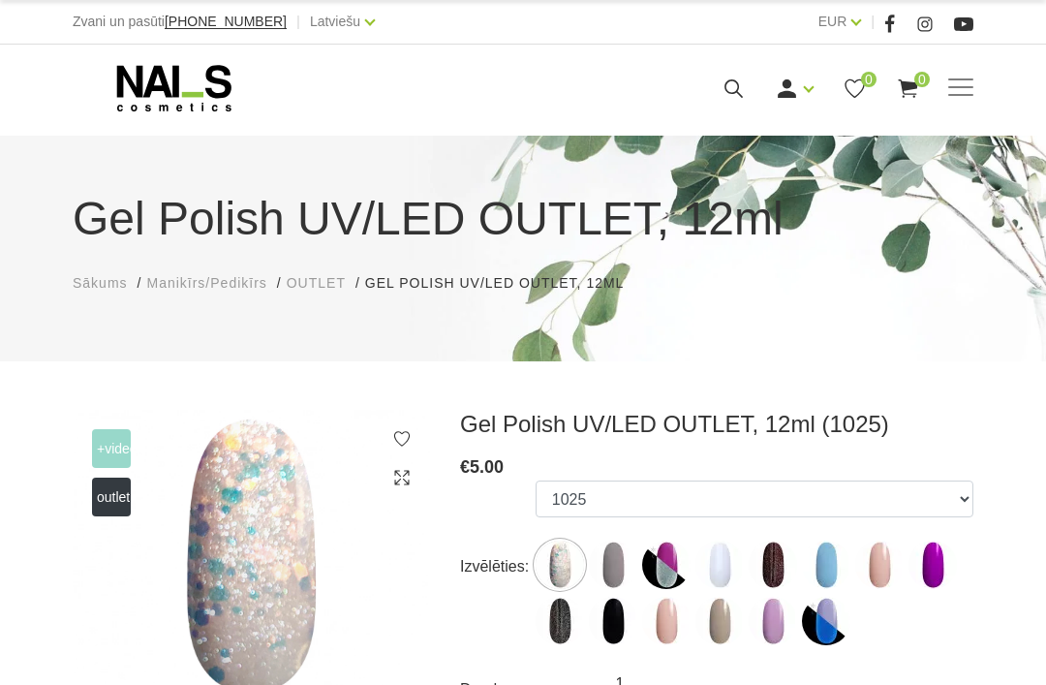
click at [457, 8] on div "Zvani un pasūti +37120446646 | Latviešu Latviešu Russian English EUR EUR |" at bounding box center [523, 22] width 1046 height 45
